Goal: Find specific page/section: Find specific page/section

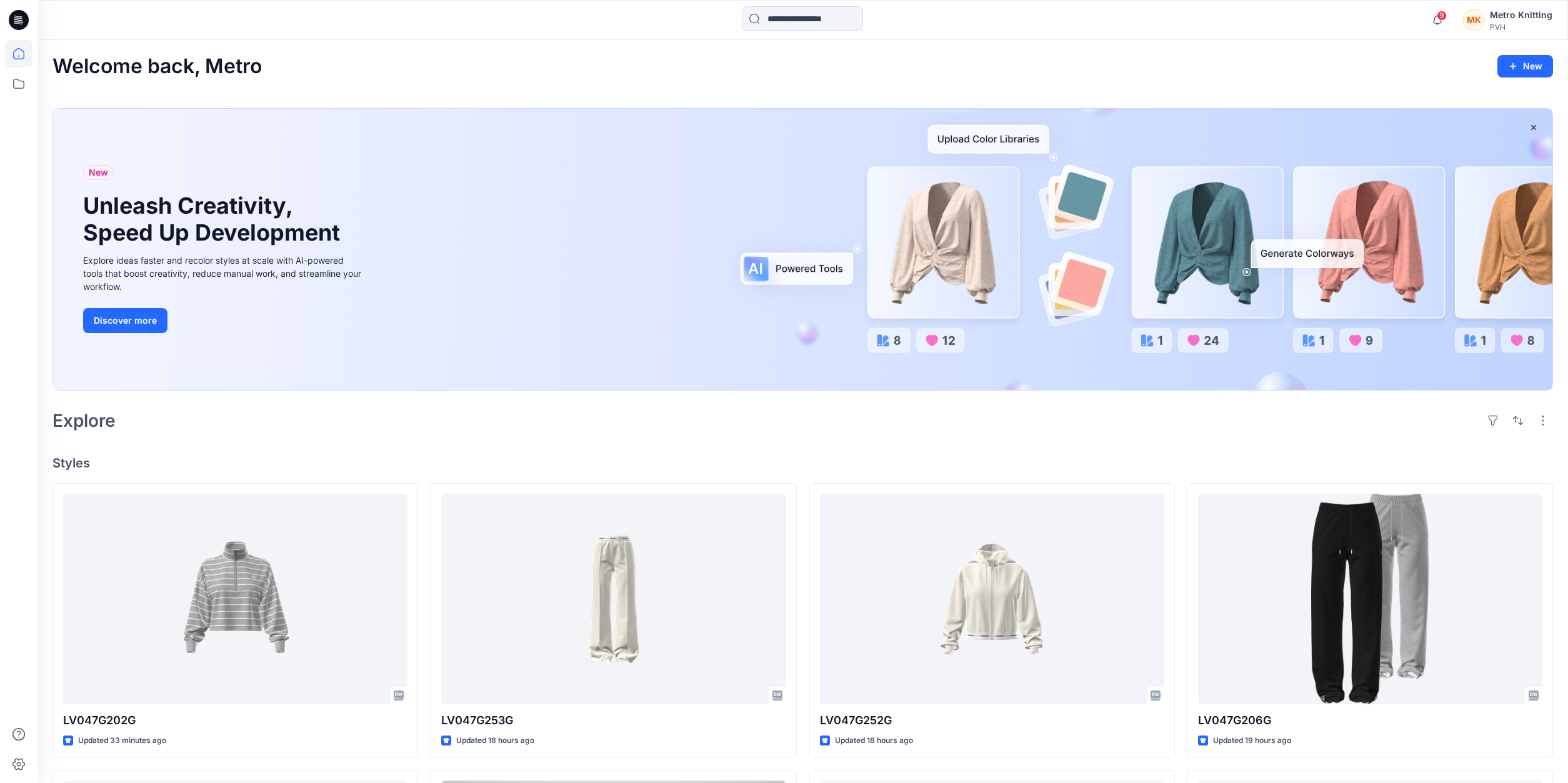
scroll to position [348, 0]
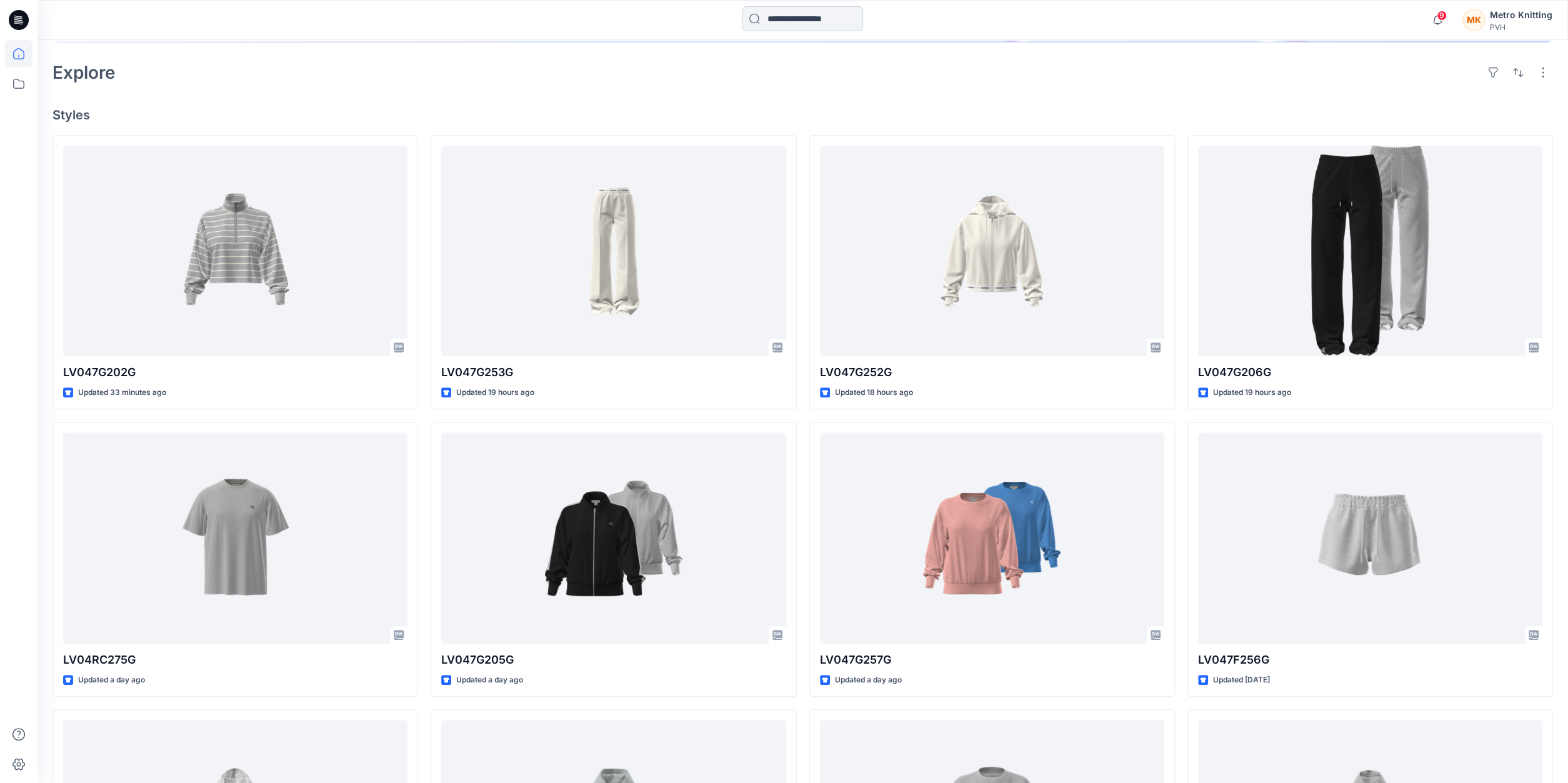
click at [820, 18] on input at bounding box center [802, 18] width 121 height 25
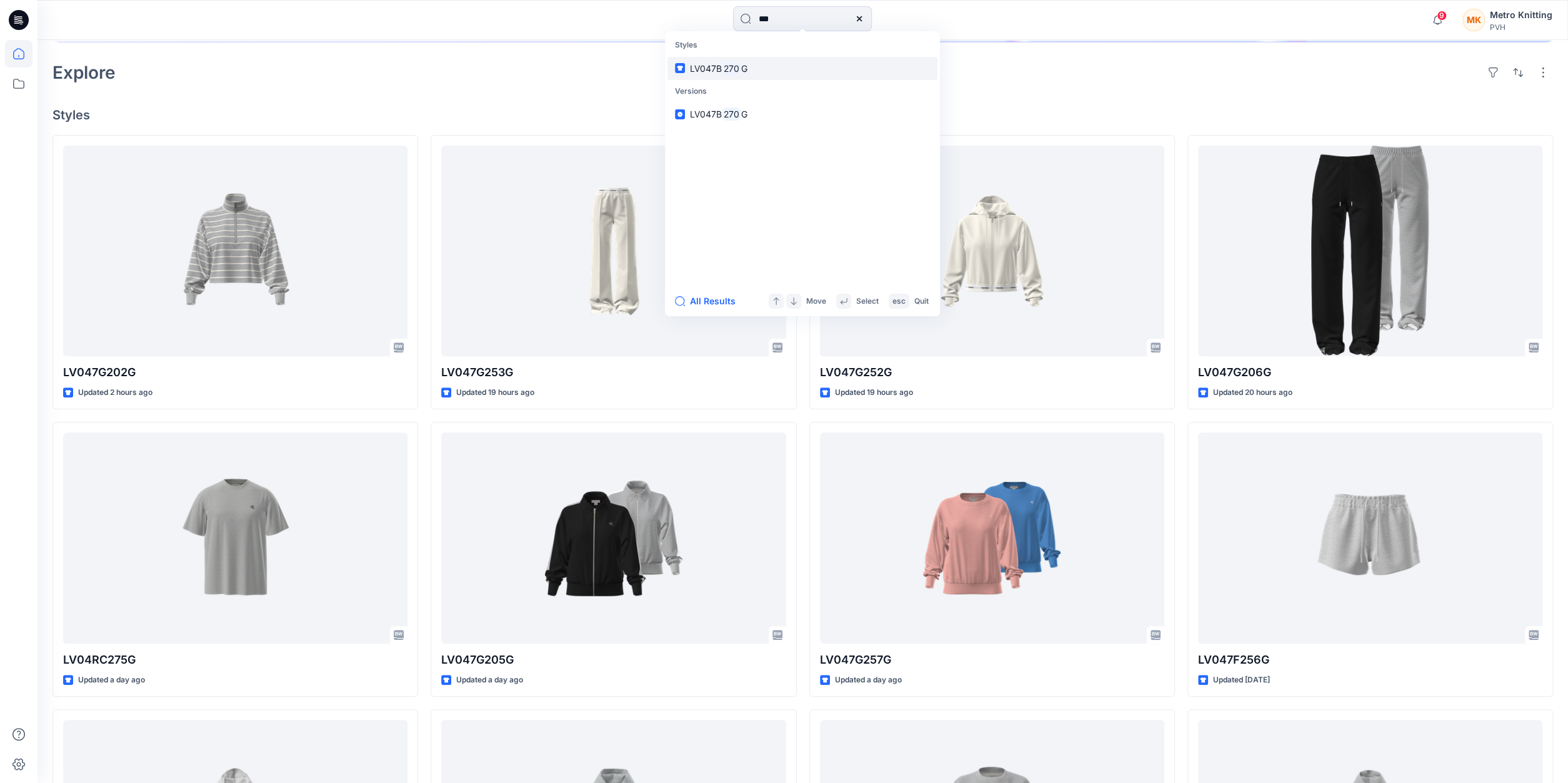
type input "***"
click at [707, 65] on span "LV047B" at bounding box center [706, 68] width 32 height 10
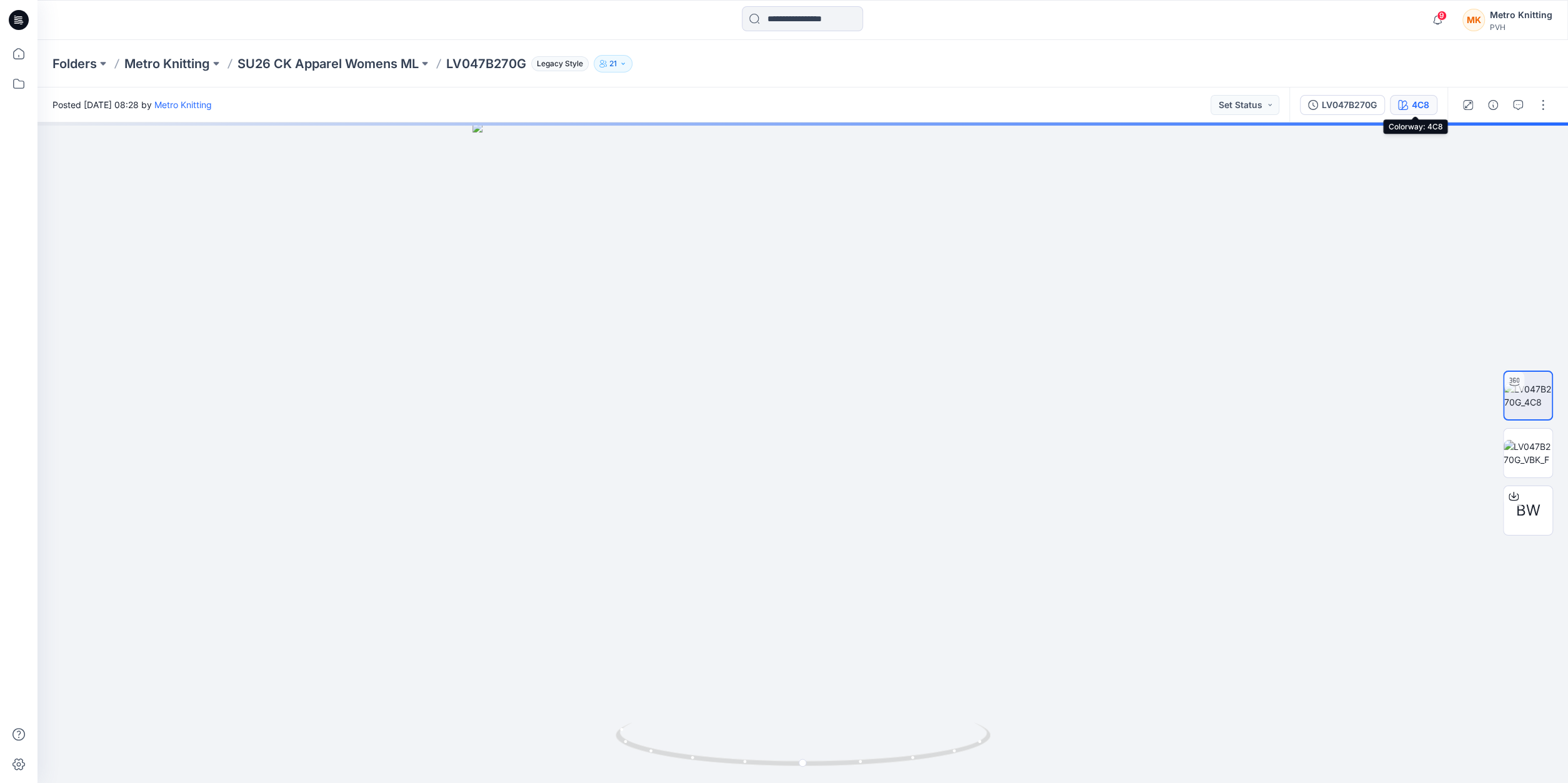
click at [1427, 106] on div "4C8" at bounding box center [1420, 105] width 17 height 13
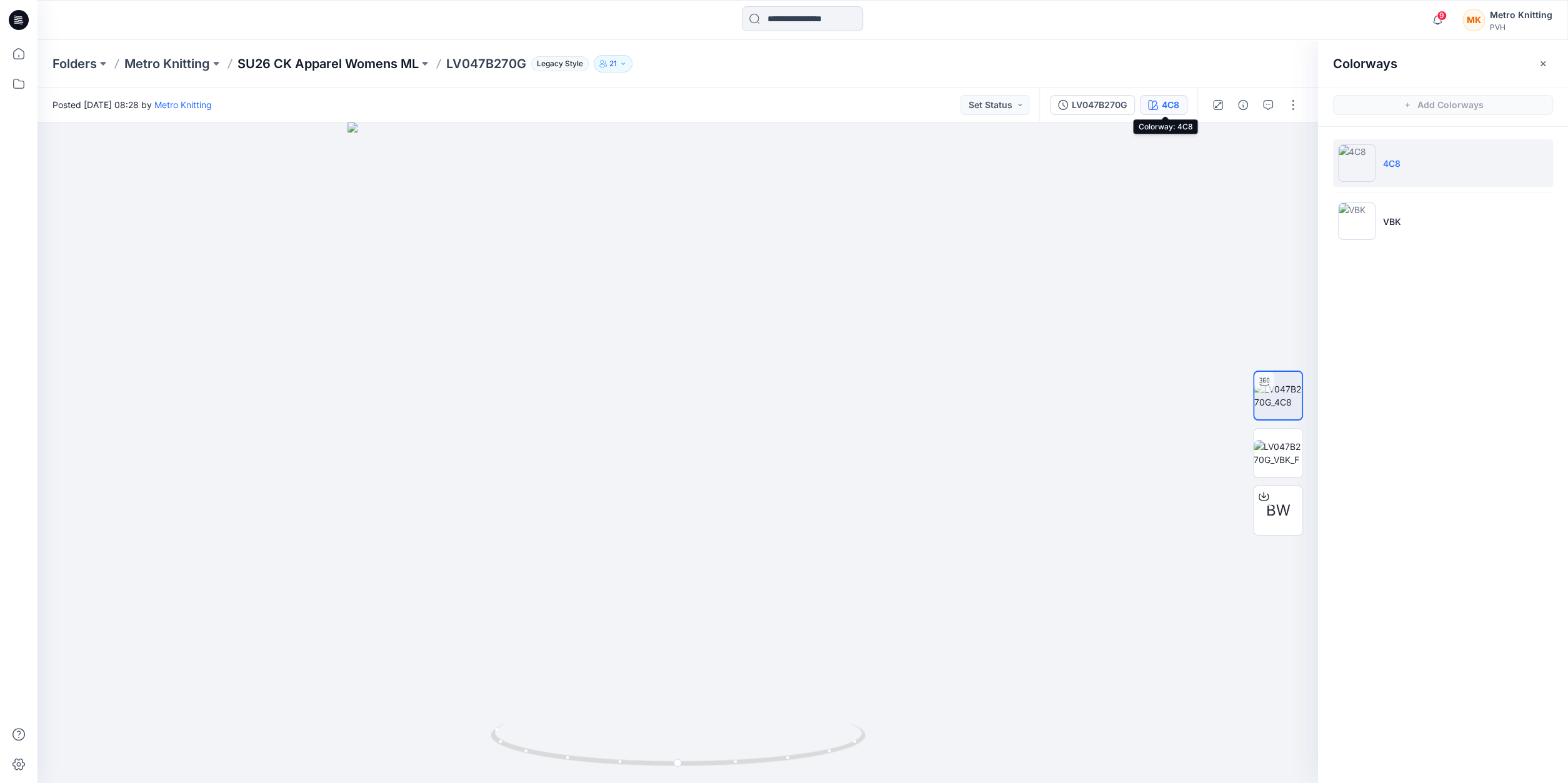
click at [290, 60] on p "SU26 CK Apparel Womens ML" at bounding box center [328, 63] width 181 height 17
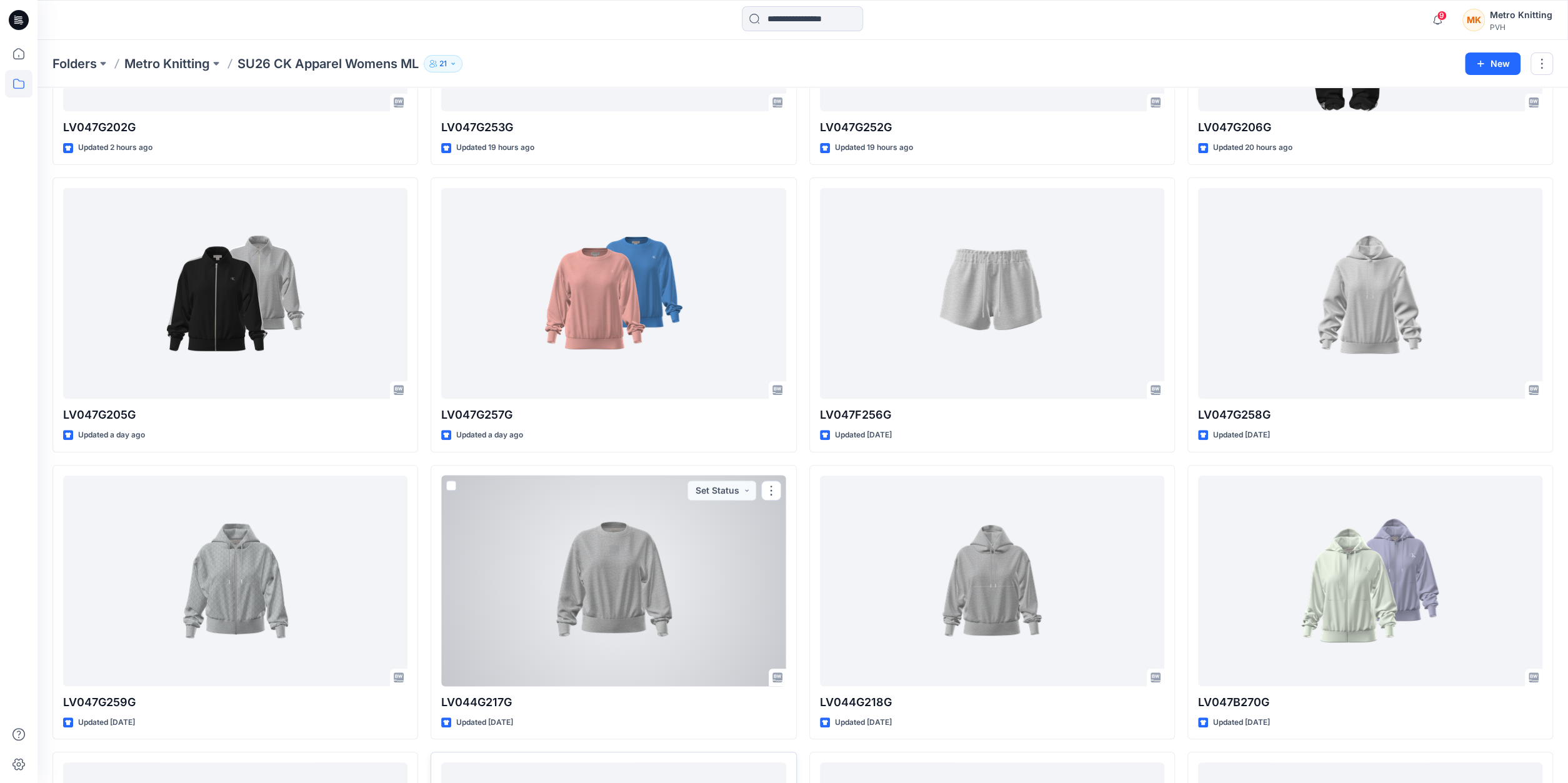
scroll to position [210, 0]
